Goal: Obtain resource: Download file/media

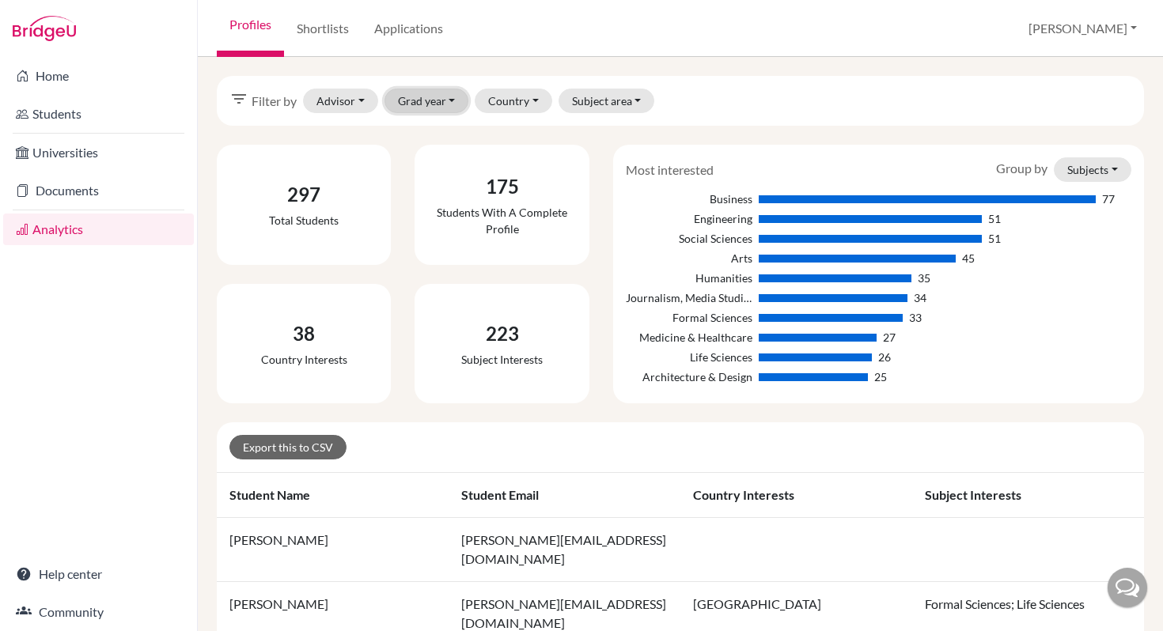
click at [450, 100] on button "Grad year" at bounding box center [426, 101] width 85 height 25
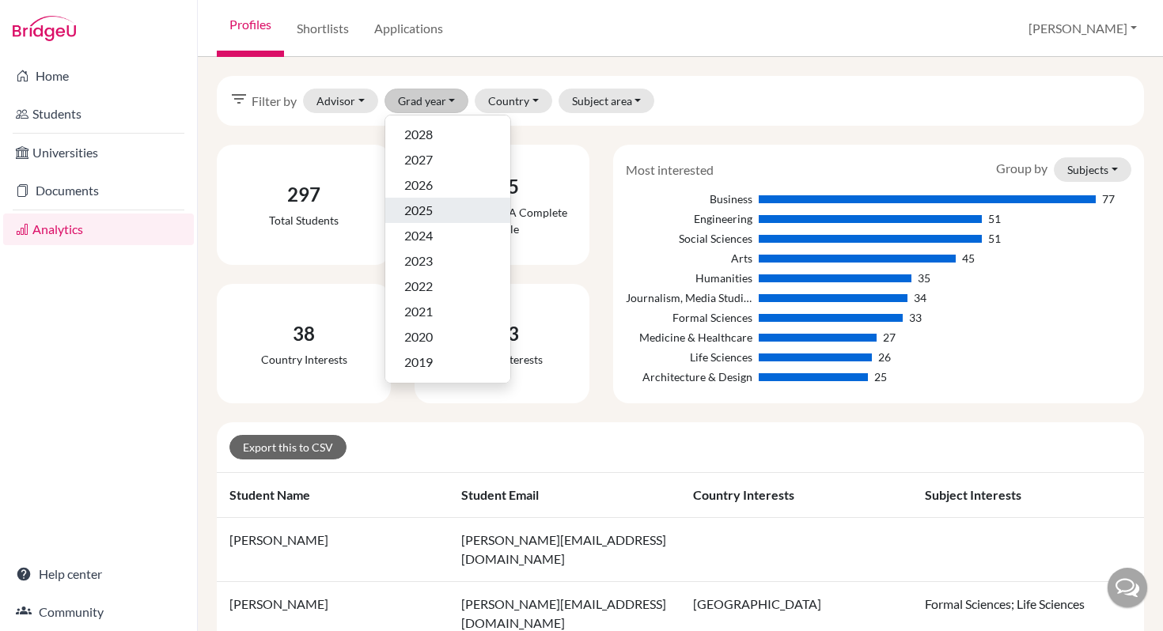
click at [423, 209] on span "2025" at bounding box center [418, 210] width 28 height 19
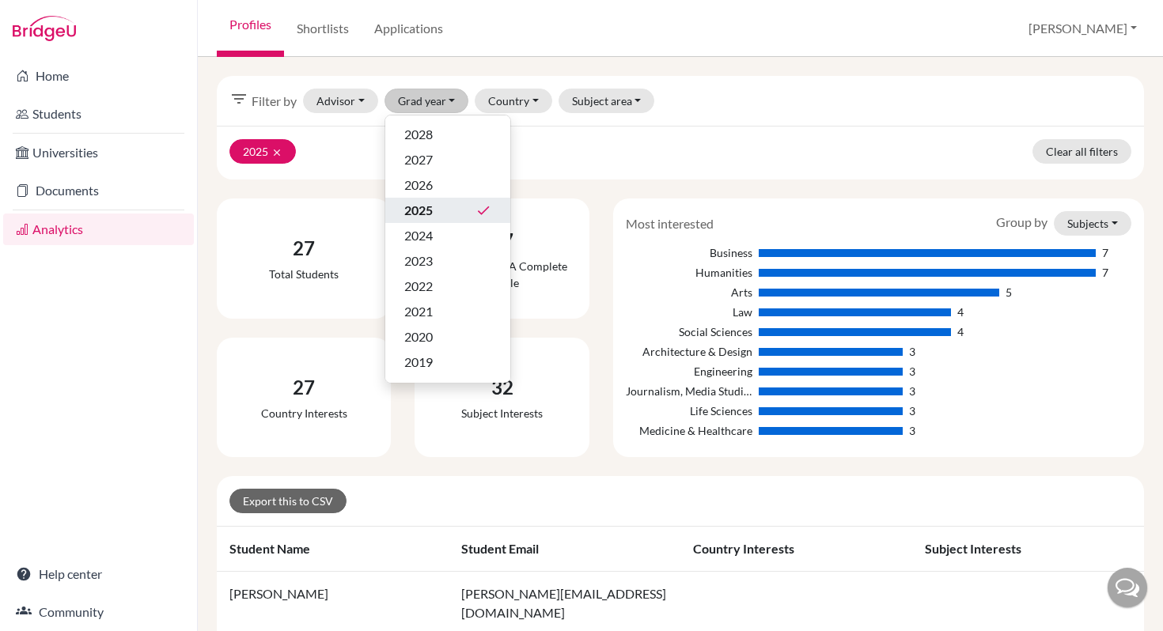
click at [633, 138] on div "2025 clear Clear all filters" at bounding box center [680, 153] width 927 height 54
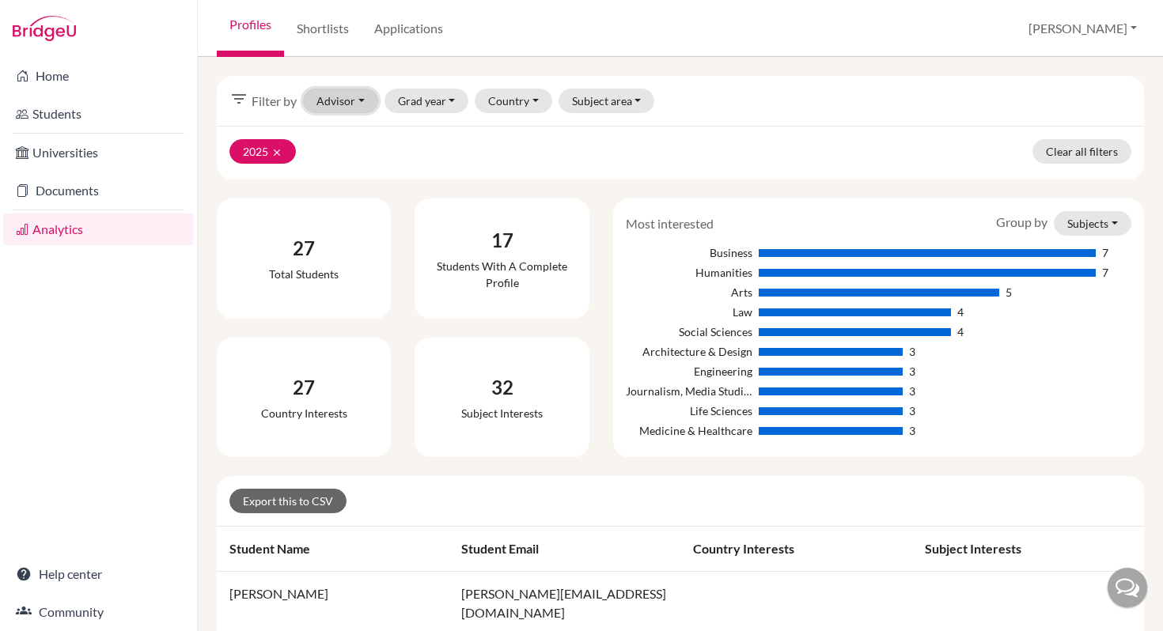
click at [348, 100] on button "Advisor" at bounding box center [340, 101] width 75 height 25
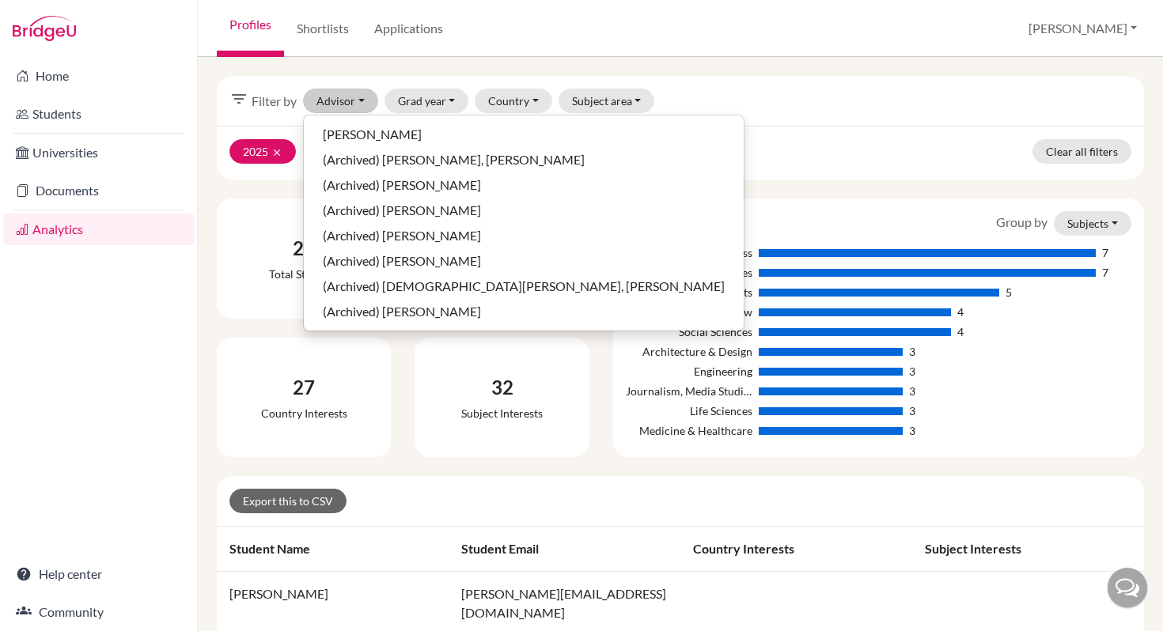
click at [460, 66] on div "filter_list Filter by Advisor Taskin, Kemal (Archived) Beata, Matt (Archived) B…" at bounding box center [680, 344] width 965 height 574
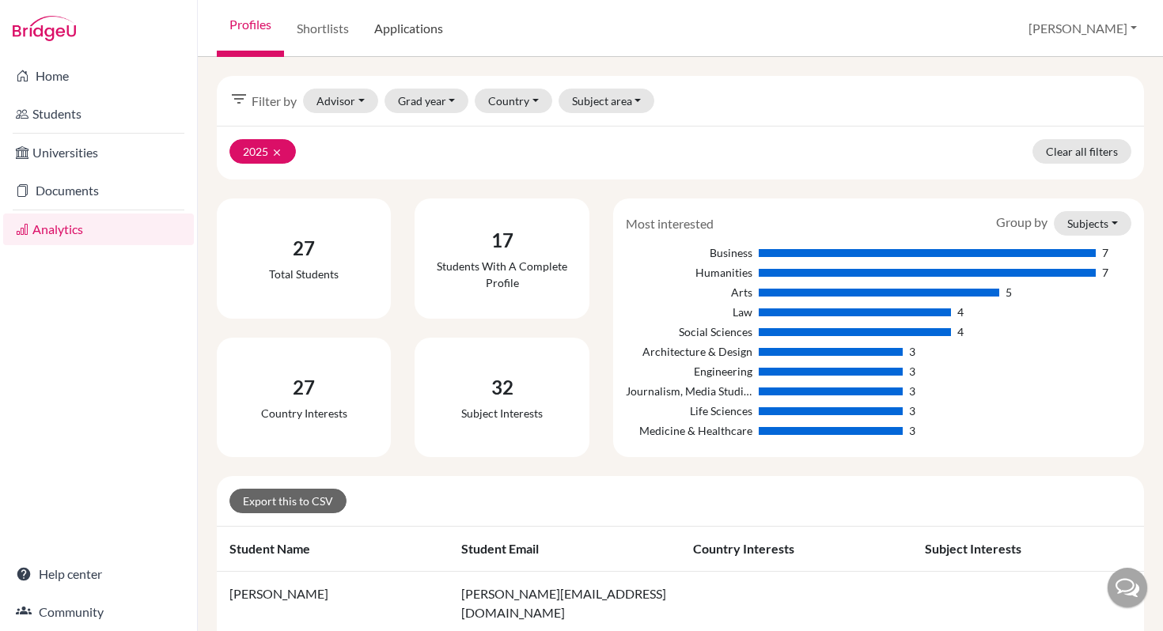
click at [406, 25] on link "Applications" at bounding box center [409, 28] width 94 height 57
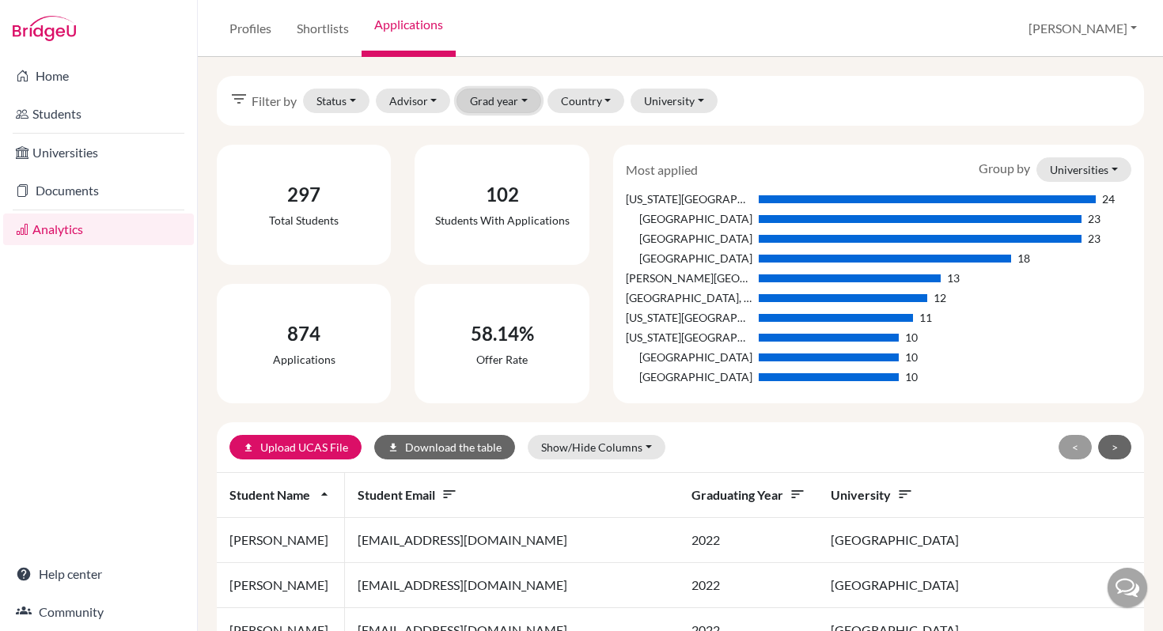
click at [519, 101] on button "Grad year" at bounding box center [498, 101] width 85 height 25
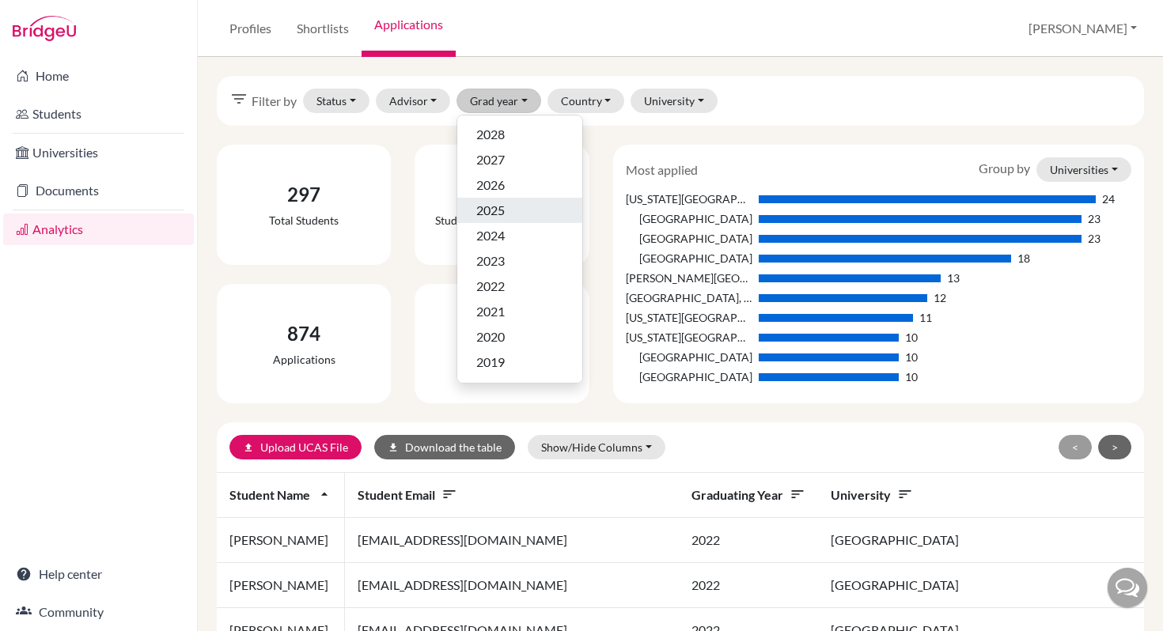
click at [493, 214] on span "2025" at bounding box center [490, 210] width 28 height 19
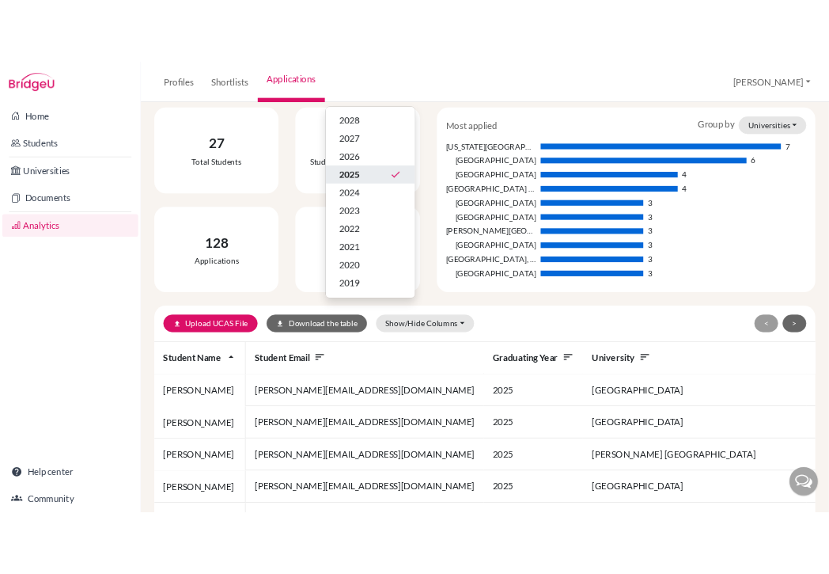
scroll to position [131, 0]
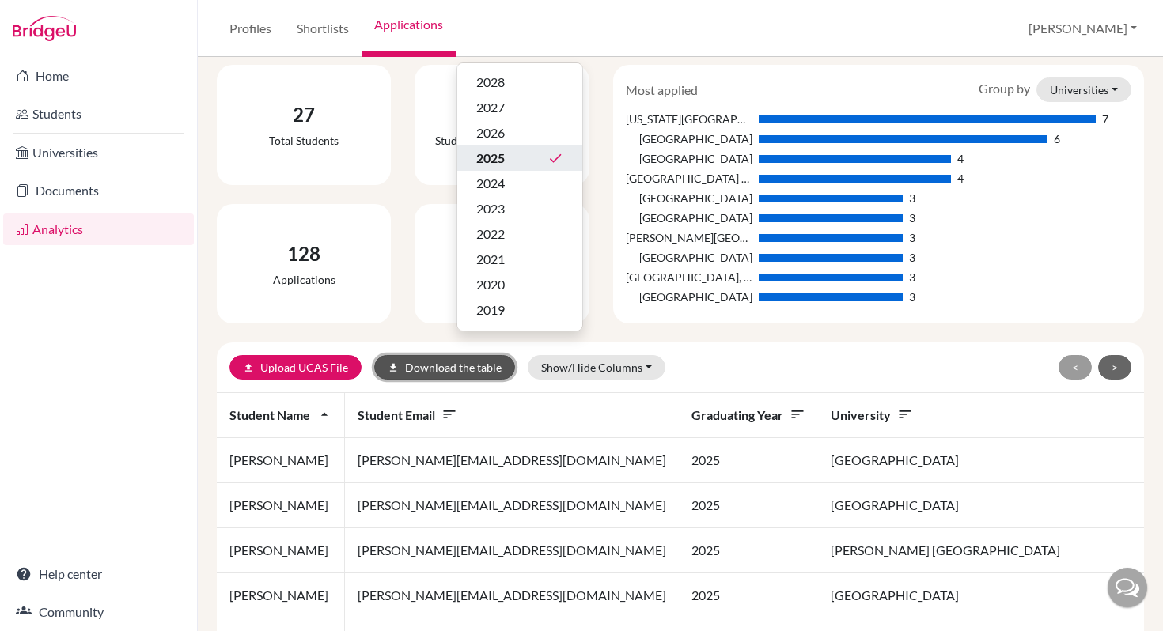
click at [454, 366] on button "download Download the table" at bounding box center [444, 367] width 141 height 25
